Goal: Task Accomplishment & Management: Use online tool/utility

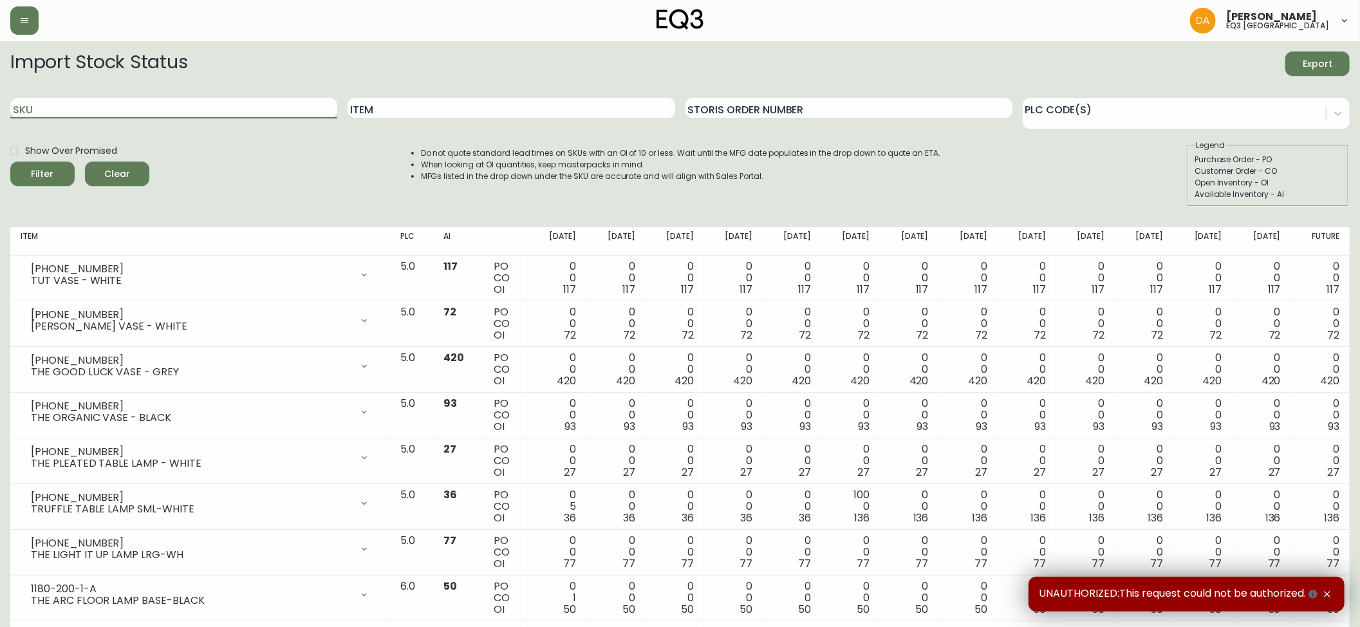
click at [45, 106] on input "SKU" at bounding box center [173, 108] width 327 height 21
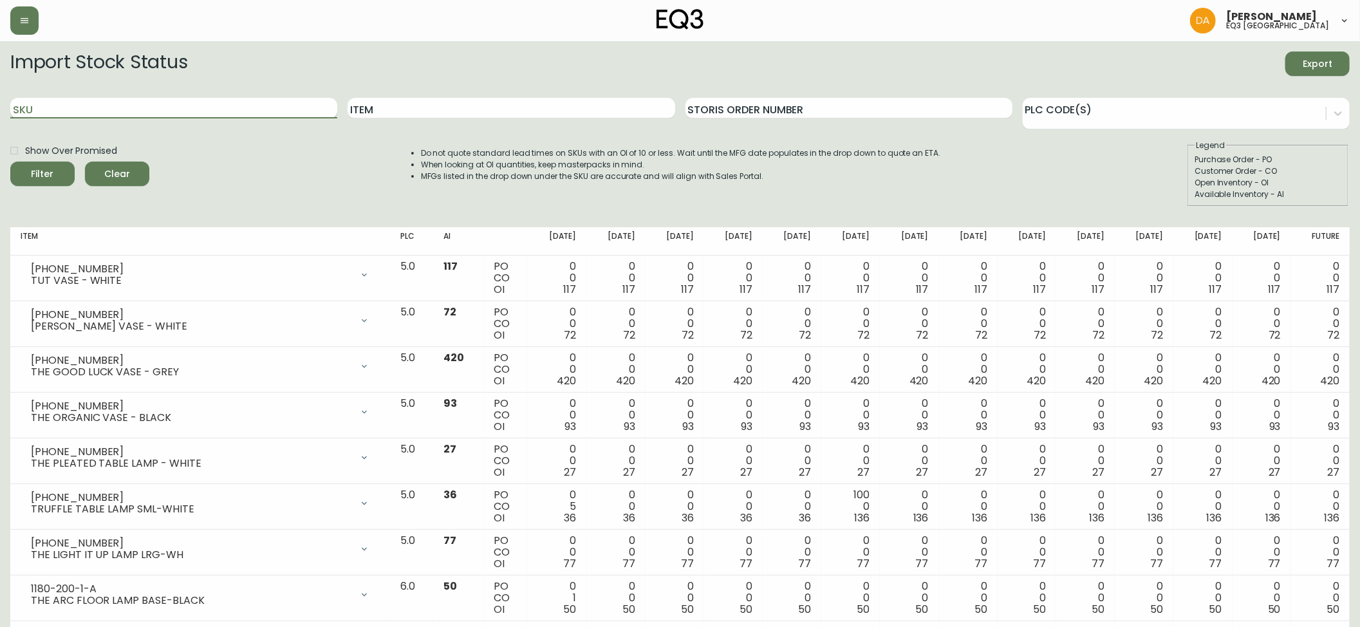
paste input "[PHONE_NUMBER]"
type input "[PHONE_NUMBER]"
click at [48, 173] on div "Filter" at bounding box center [43, 174] width 23 height 16
